Goal: Transaction & Acquisition: Download file/media

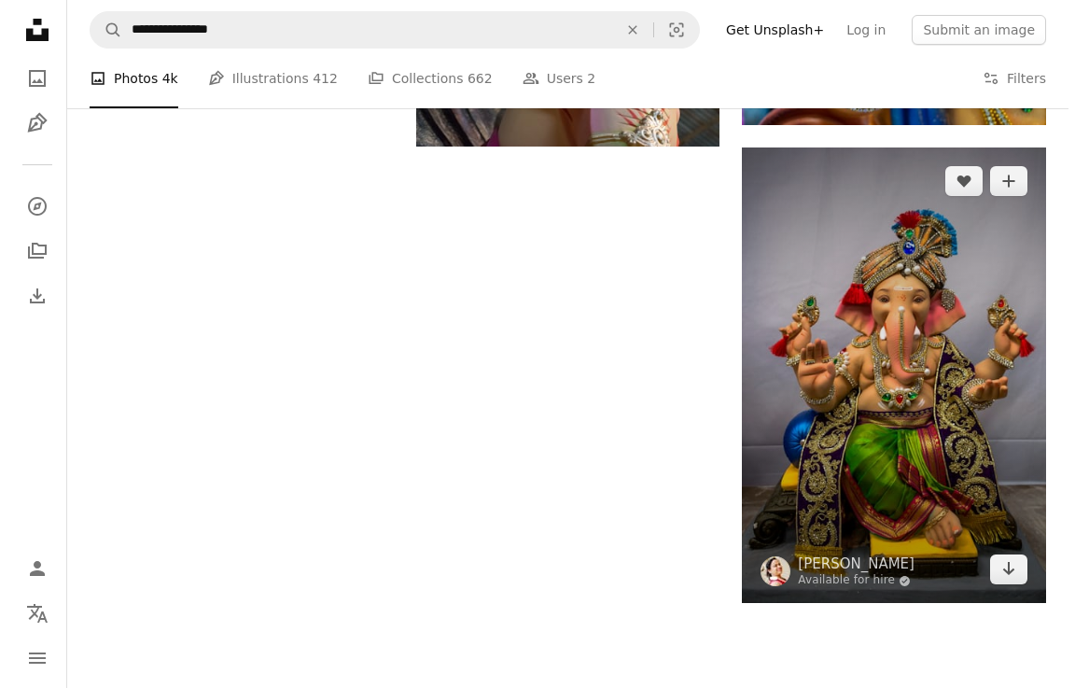
scroll to position [2614, 0]
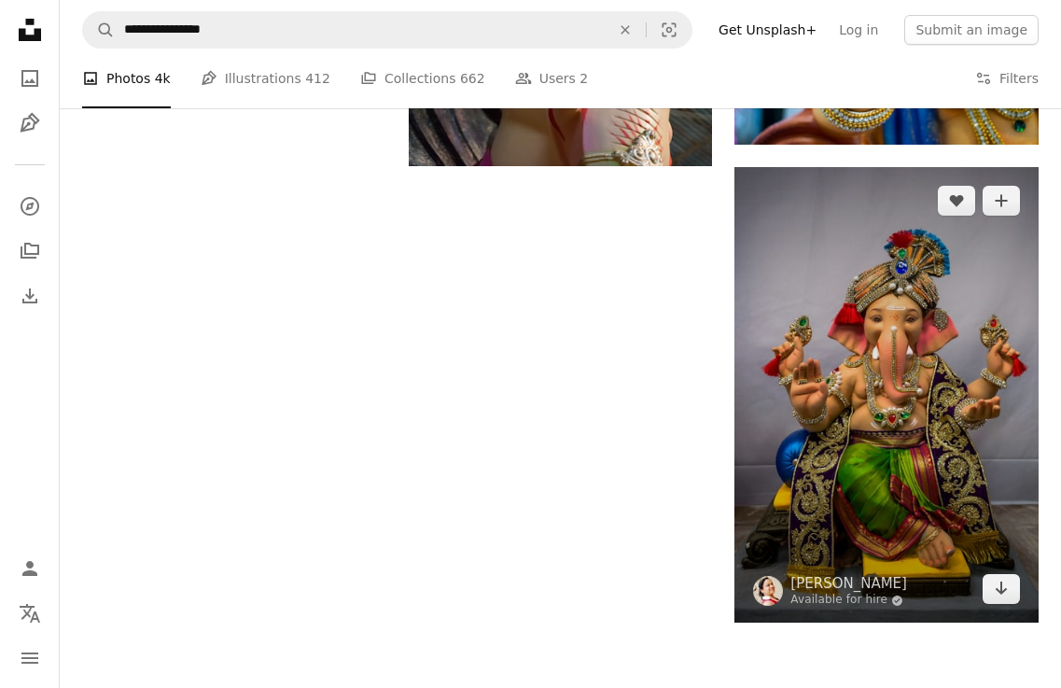
click at [861, 316] on img at bounding box center [887, 395] width 304 height 456
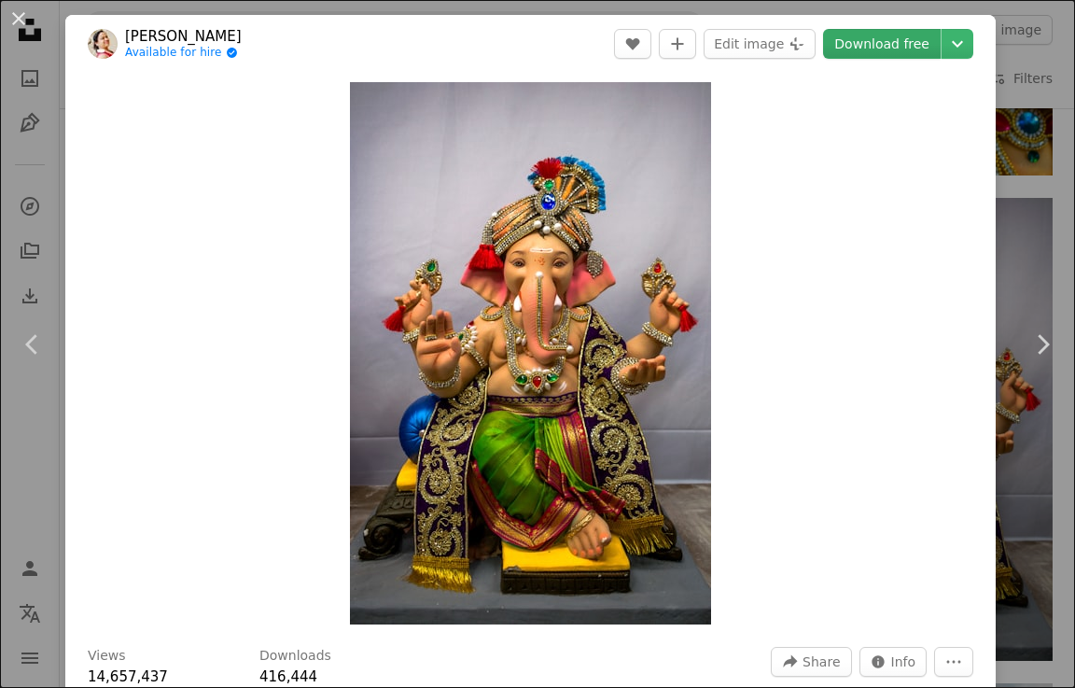
click at [895, 39] on link "Download free" at bounding box center [882, 44] width 118 height 30
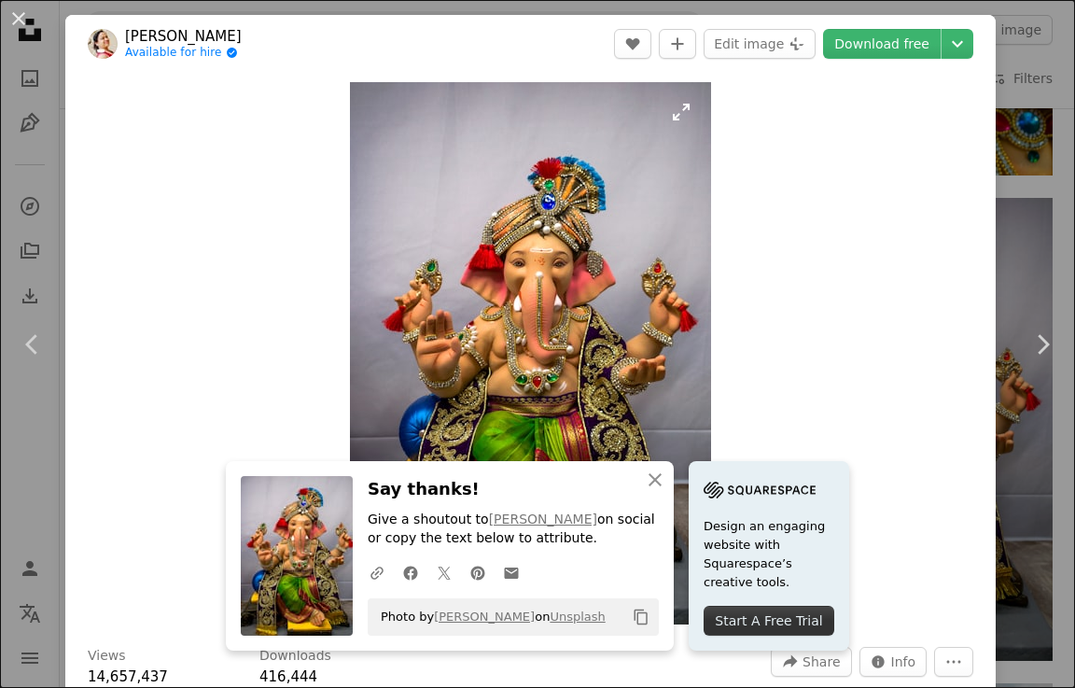
click at [624, 355] on img "Zoom in on this image" at bounding box center [530, 353] width 361 height 542
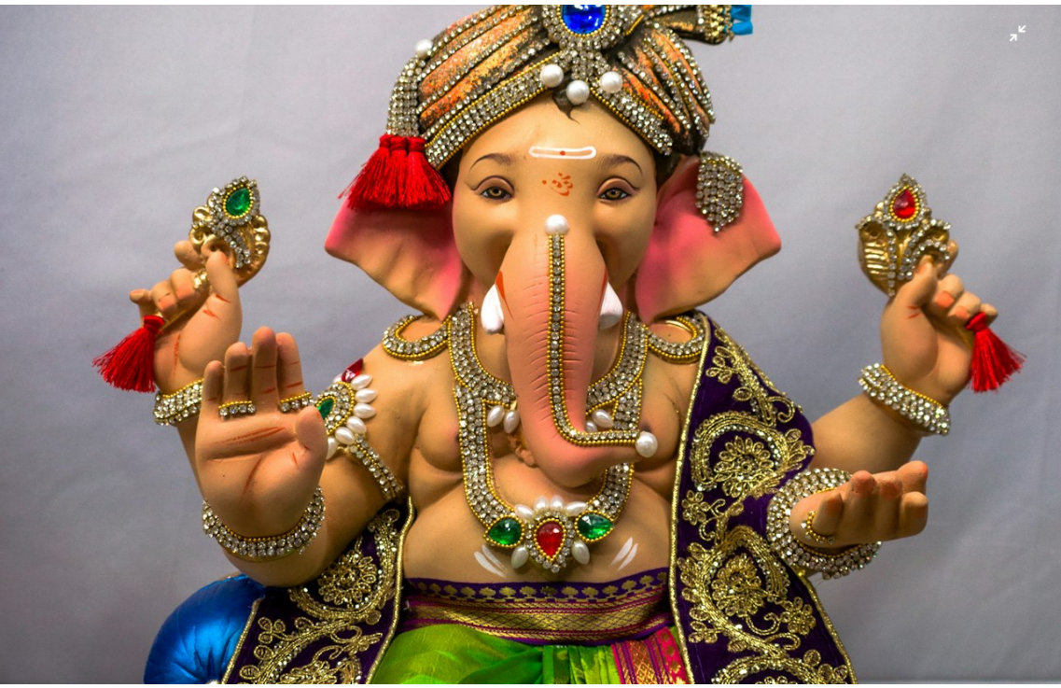
scroll to position [257, 0]
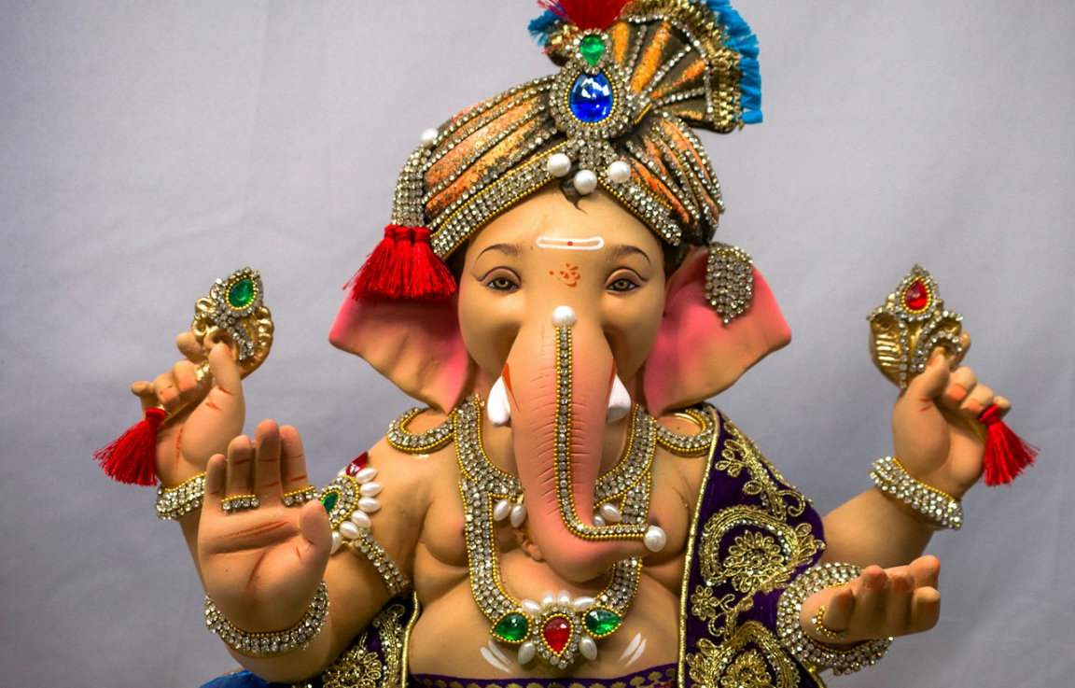
drag, startPoint x: 739, startPoint y: 264, endPoint x: 901, endPoint y: 187, distance: 179.1
click at [901, 187] on img "Zoom out on this image" at bounding box center [537, 550] width 1077 height 1616
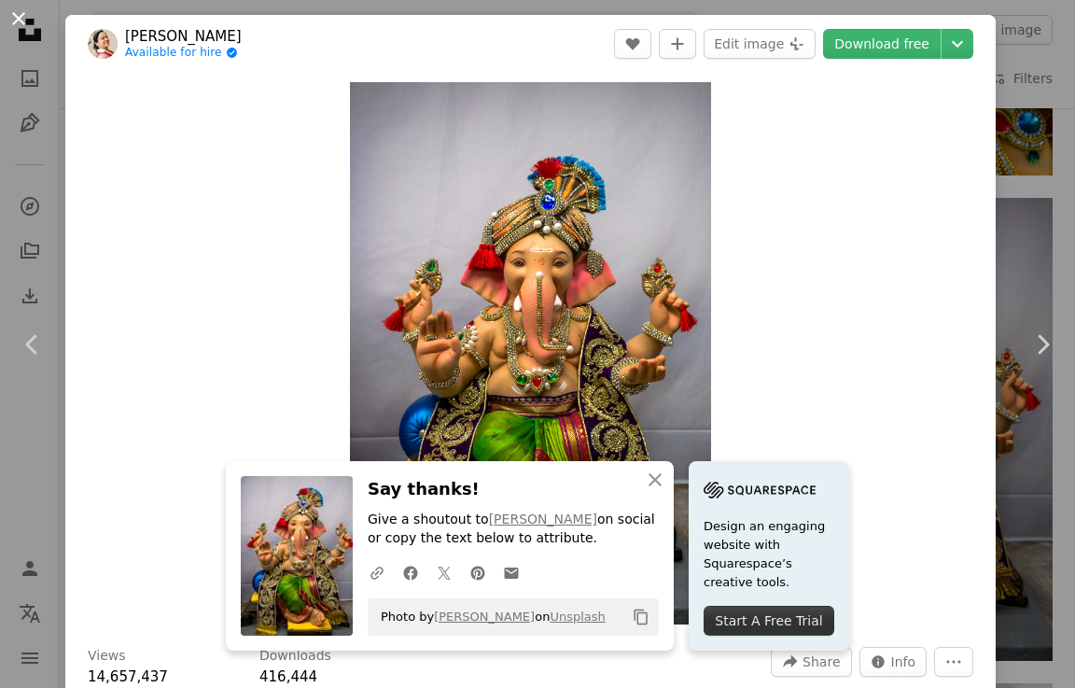
click at [13, 11] on button "An X shape" at bounding box center [18, 18] width 22 height 22
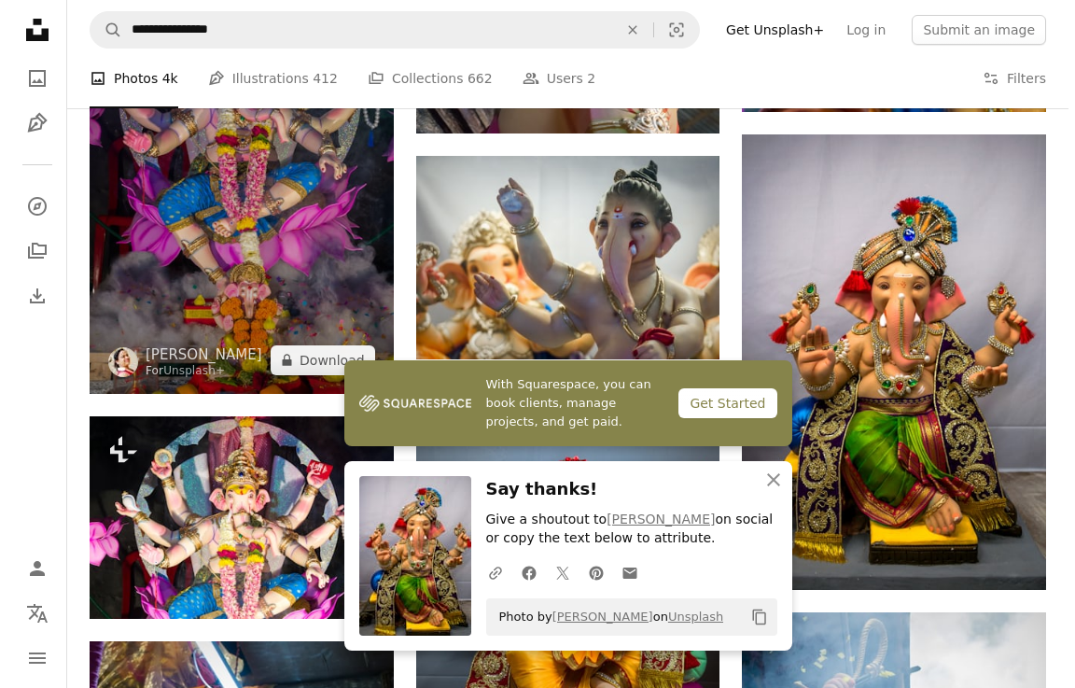
scroll to position [2614, 0]
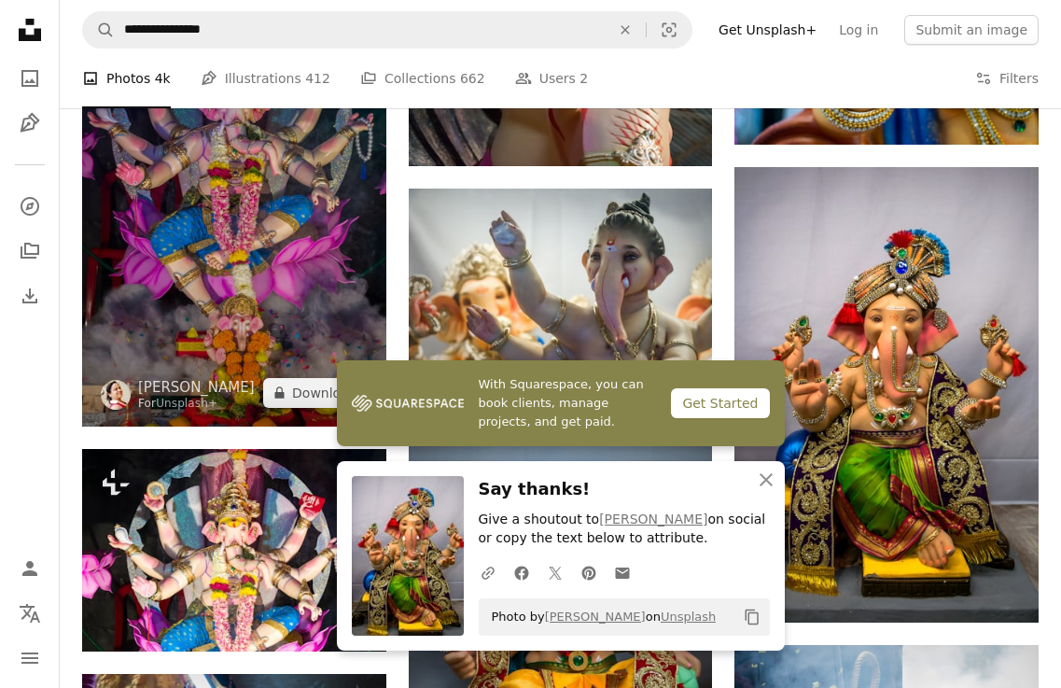
click at [249, 197] on img at bounding box center [234, 198] width 304 height 456
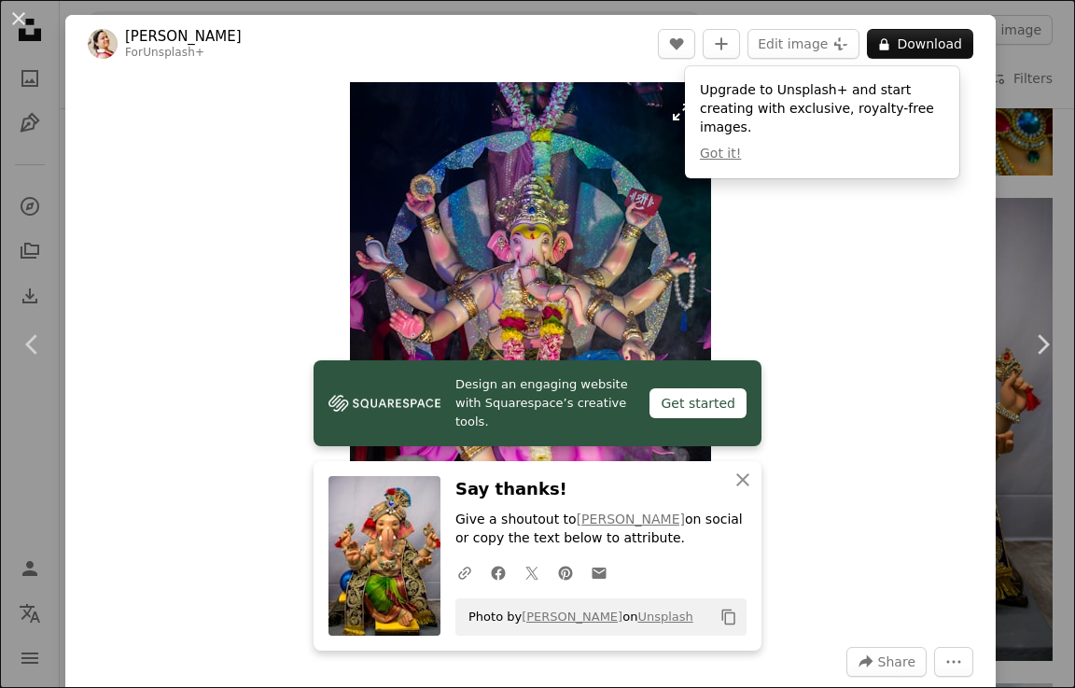
click at [607, 226] on img "Zoom in on this image" at bounding box center [530, 353] width 361 height 542
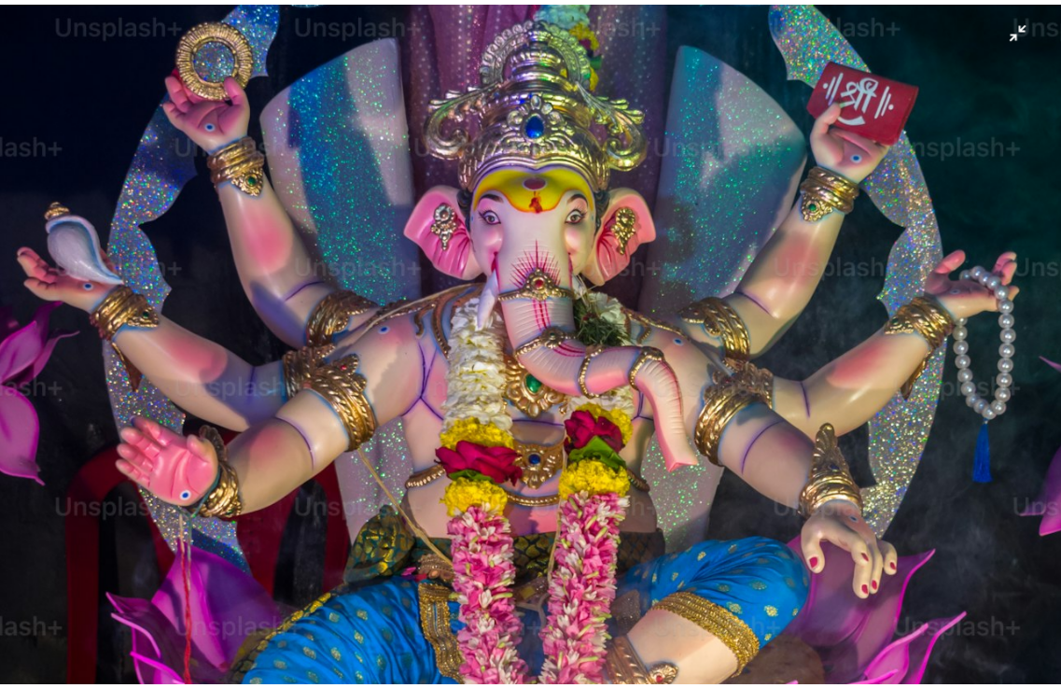
scroll to position [163, 0]
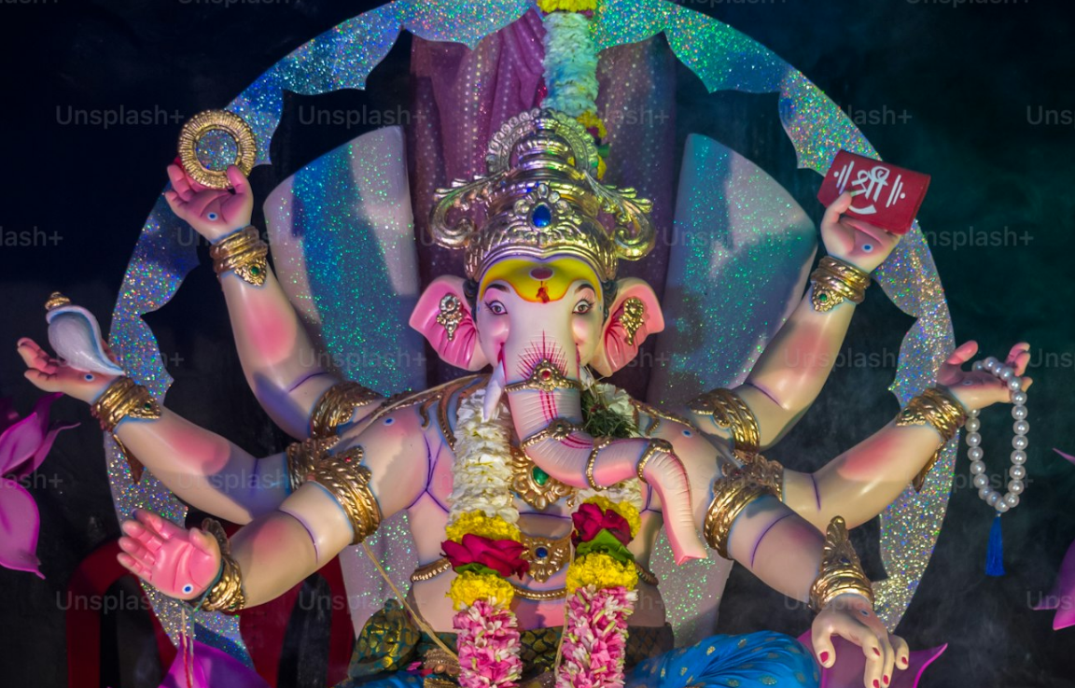
drag, startPoint x: 619, startPoint y: 315, endPoint x: 422, endPoint y: 381, distance: 207.8
click at [422, 381] on img "Zoom out on this image" at bounding box center [537, 644] width 1077 height 1616
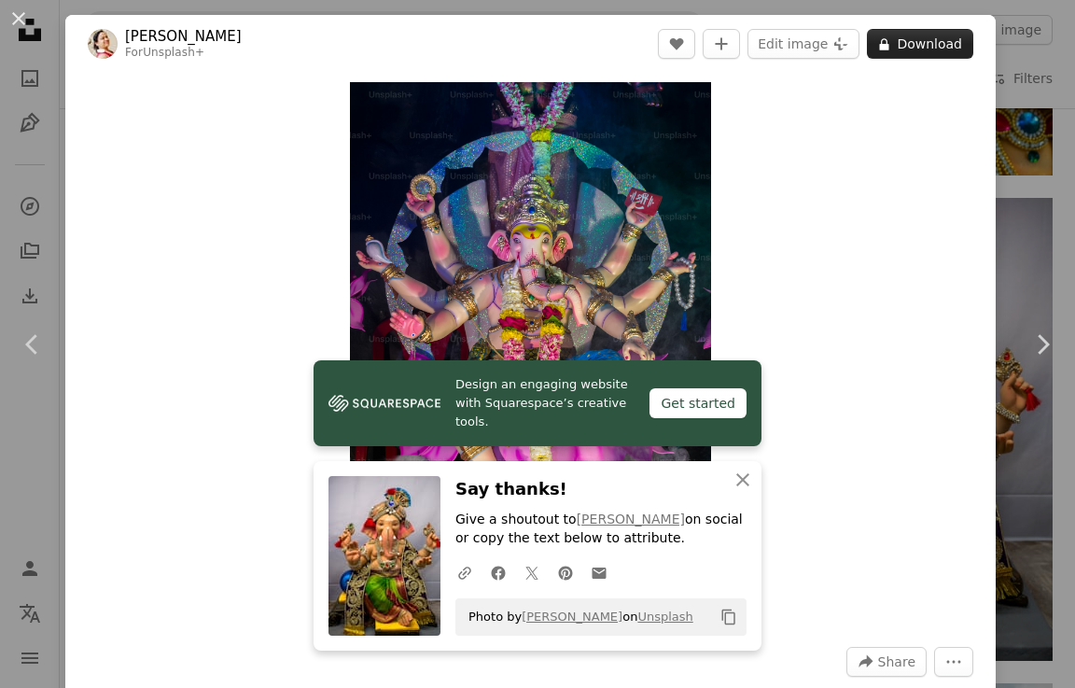
click at [902, 44] on button "A lock Download" at bounding box center [920, 44] width 106 height 30
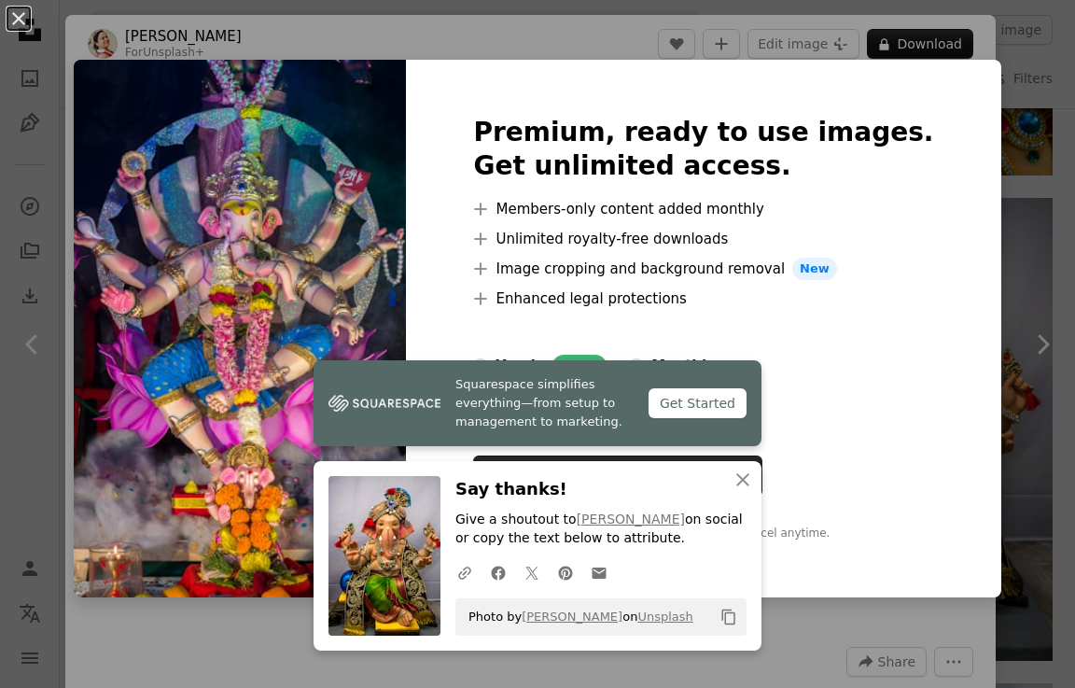
click at [944, 86] on div "Premium, ready to use images. Get unlimited access. A plus sign Members-only co…" at bounding box center [703, 329] width 595 height 538
drag, startPoint x: 881, startPoint y: 434, endPoint x: 759, endPoint y: 435, distance: 122.3
click at [839, 435] on div at bounding box center [703, 444] width 460 height 22
click at [752, 497] on button "An X shape Close" at bounding box center [742, 479] width 37 height 37
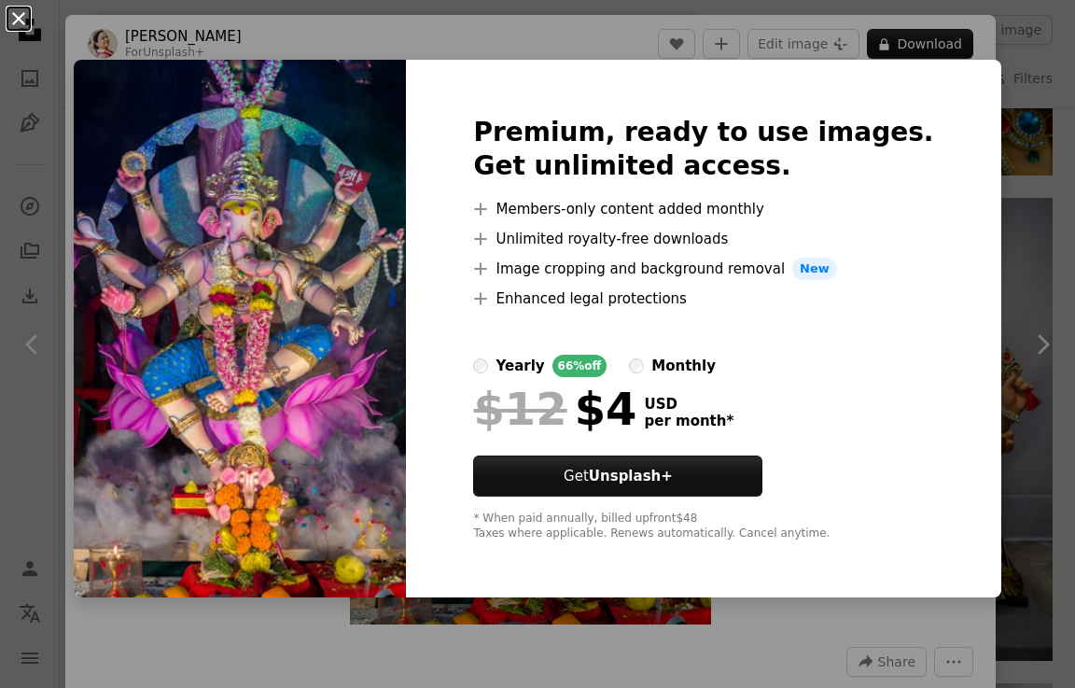
click at [9, 24] on button "An X shape" at bounding box center [18, 18] width 22 height 22
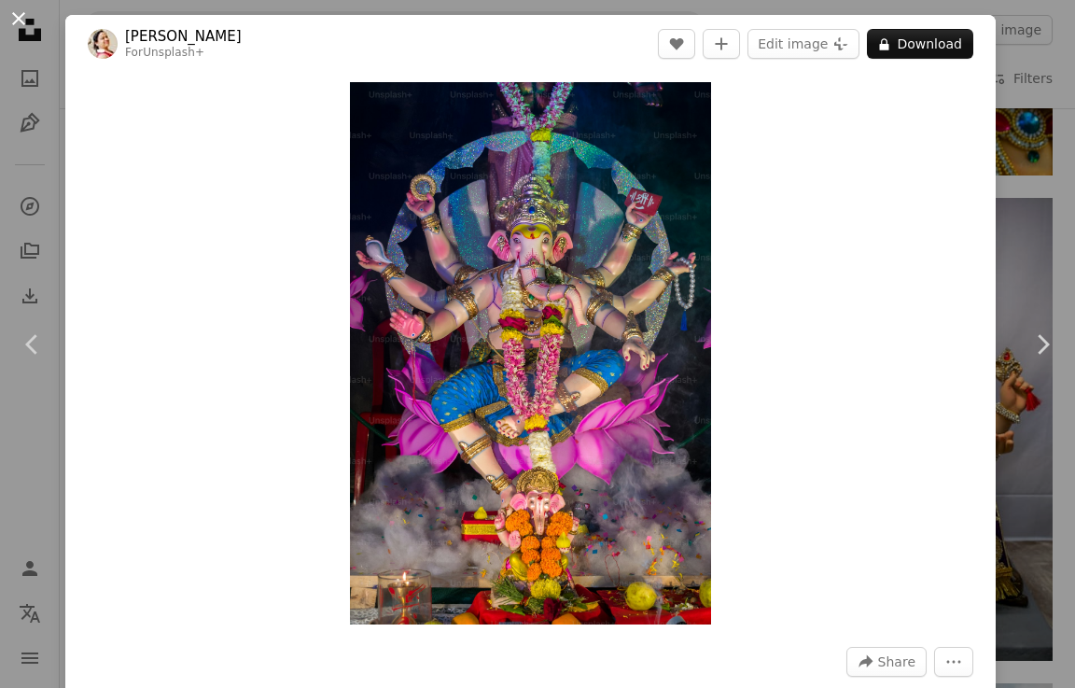
click at [17, 16] on button "An X shape" at bounding box center [18, 18] width 22 height 22
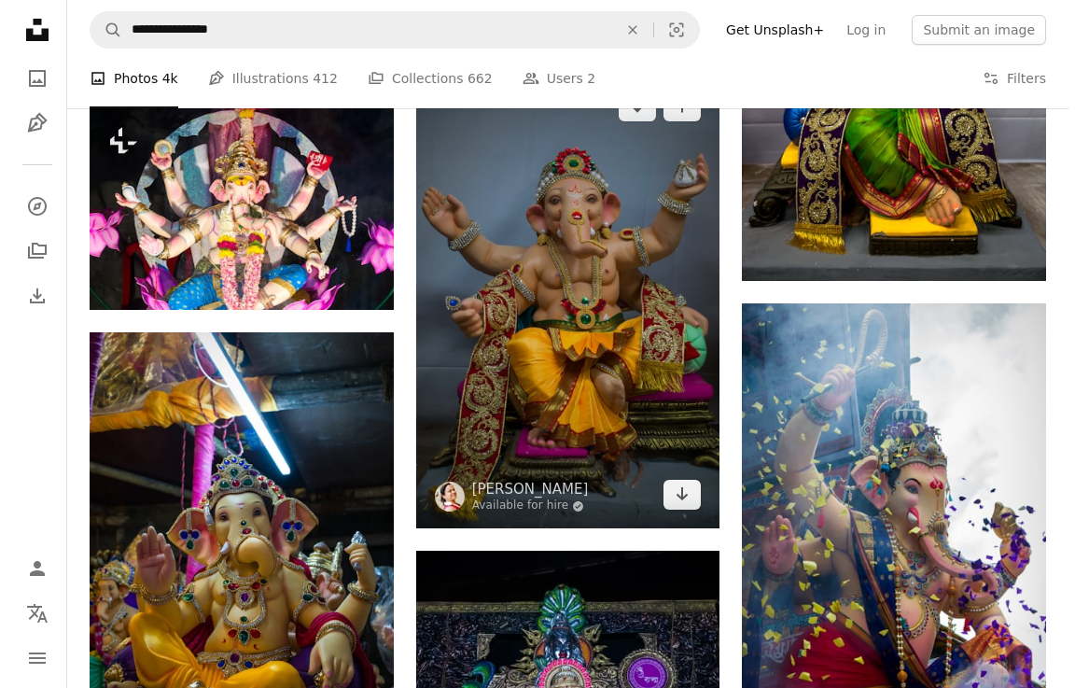
scroll to position [3174, 0]
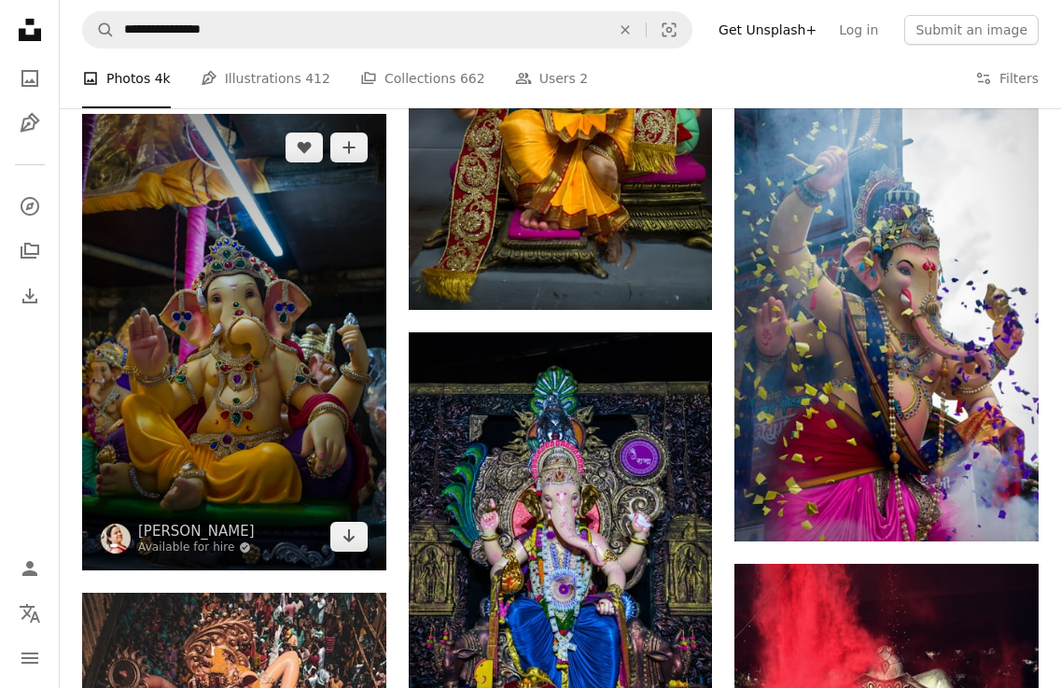
click at [238, 389] on img at bounding box center [234, 342] width 304 height 456
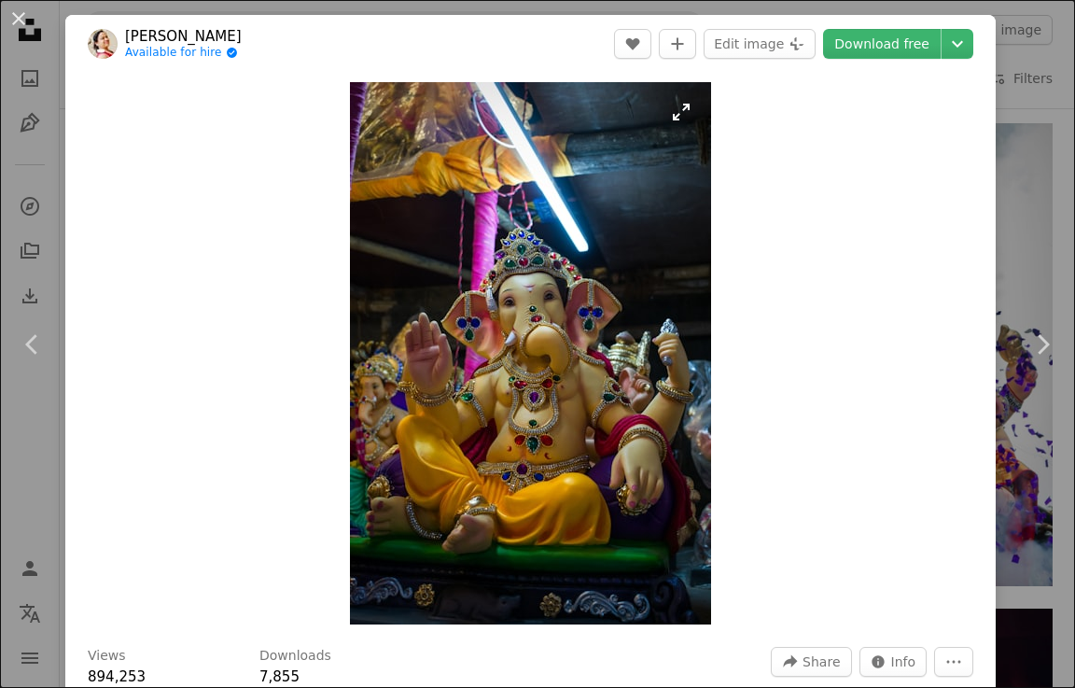
click at [422, 334] on img "Zoom in on this image" at bounding box center [530, 353] width 361 height 542
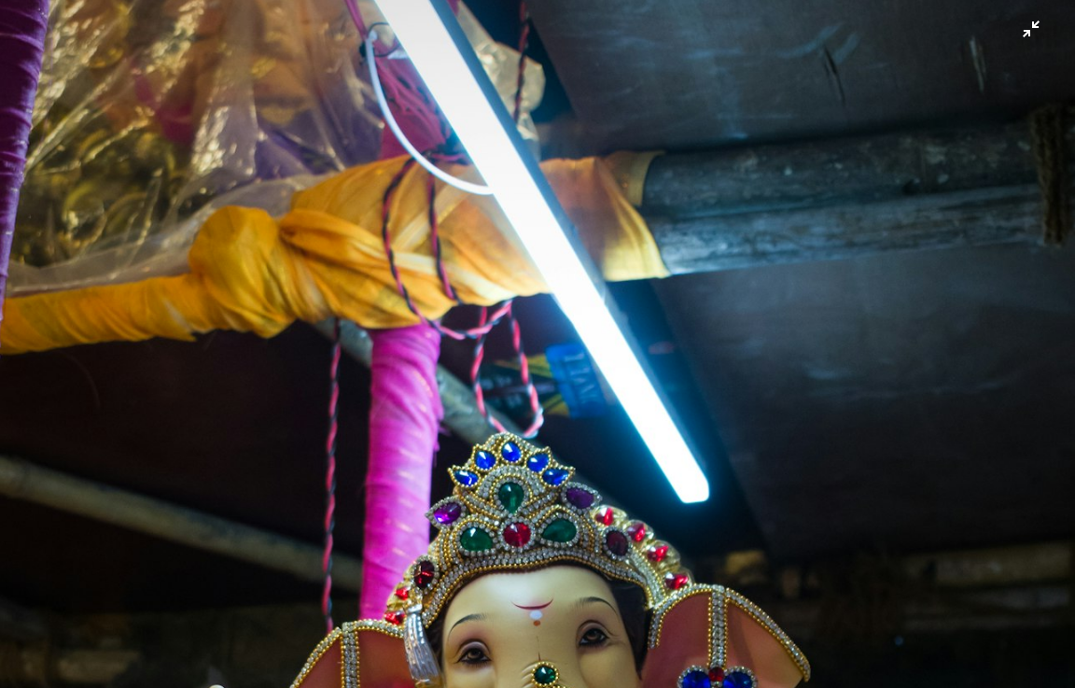
scroll to position [443, 0]
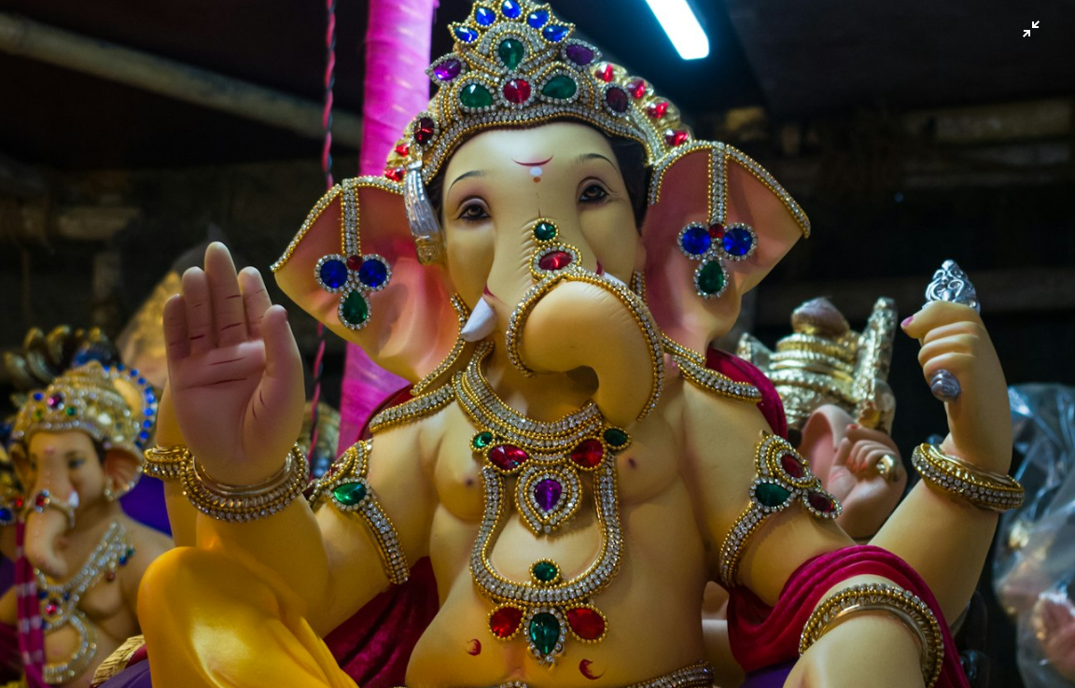
click at [526, 334] on img "Zoom out on this image" at bounding box center [537, 364] width 1077 height 1616
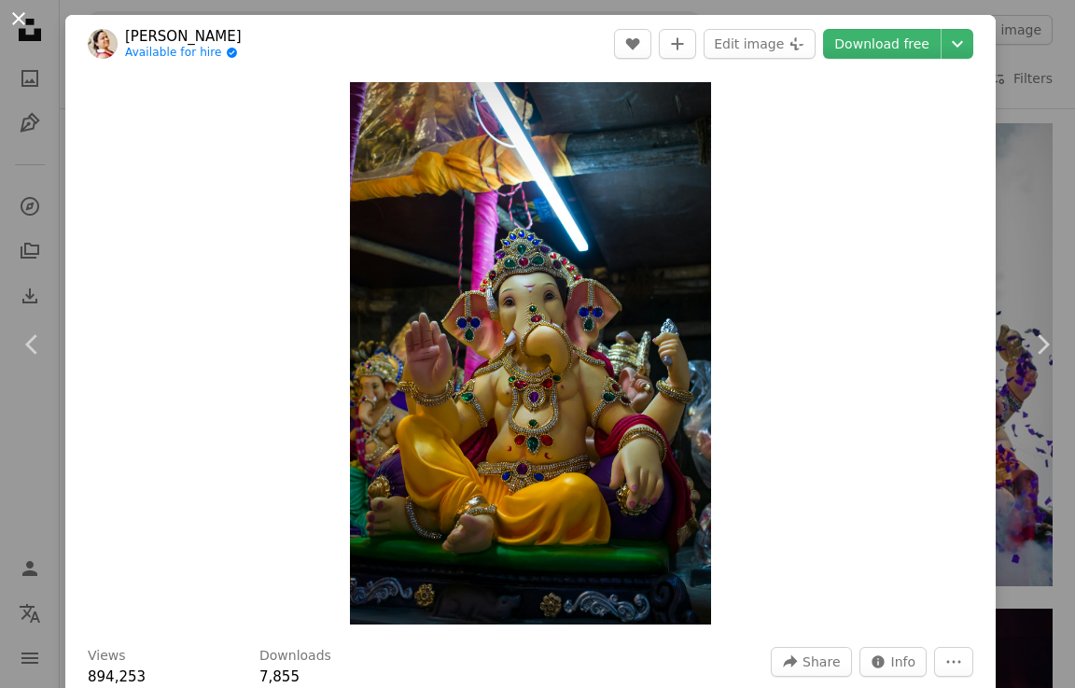
click at [29, 15] on button "An X shape" at bounding box center [18, 18] width 22 height 22
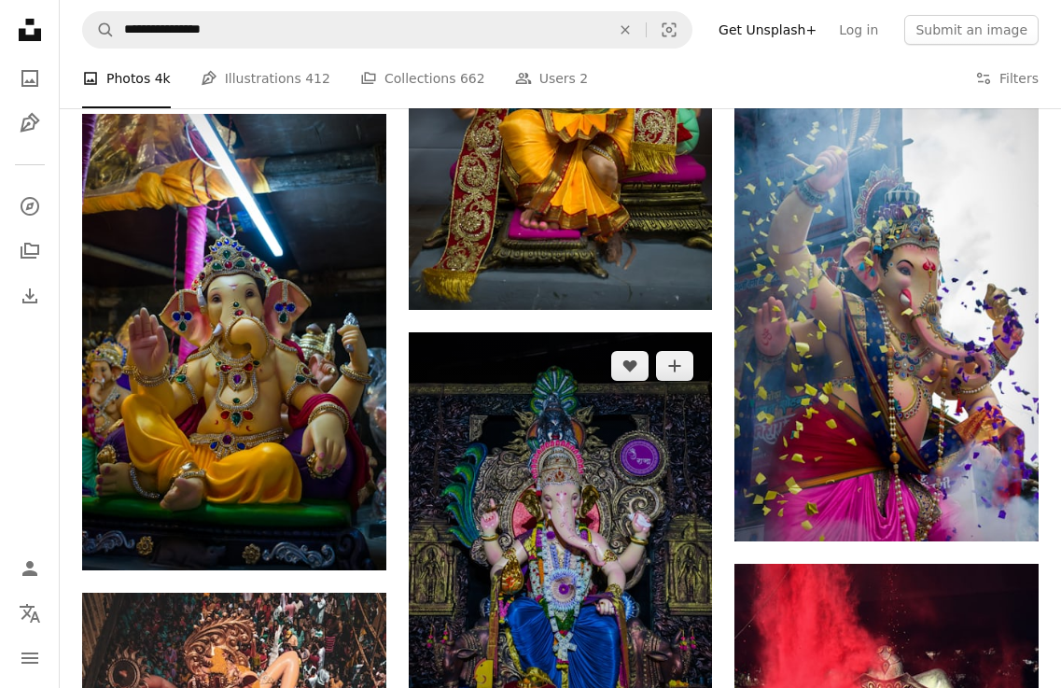
click at [589, 425] on img at bounding box center [561, 560] width 304 height 456
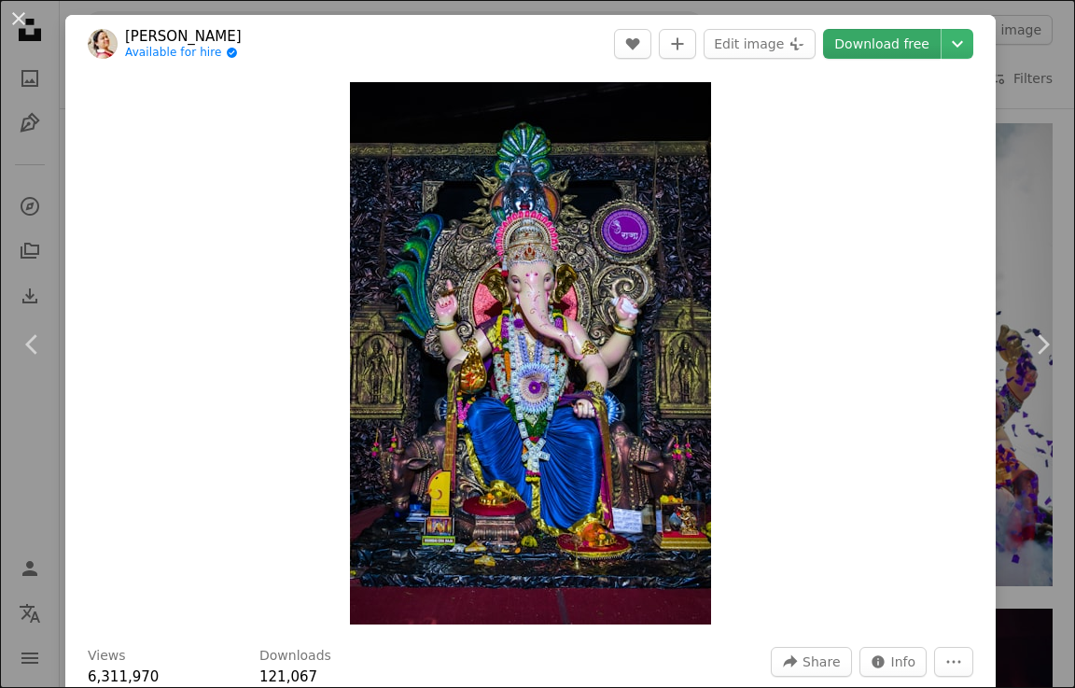
click at [876, 38] on link "Download free" at bounding box center [882, 44] width 118 height 30
